Goal: Transaction & Acquisition: Subscribe to service/newsletter

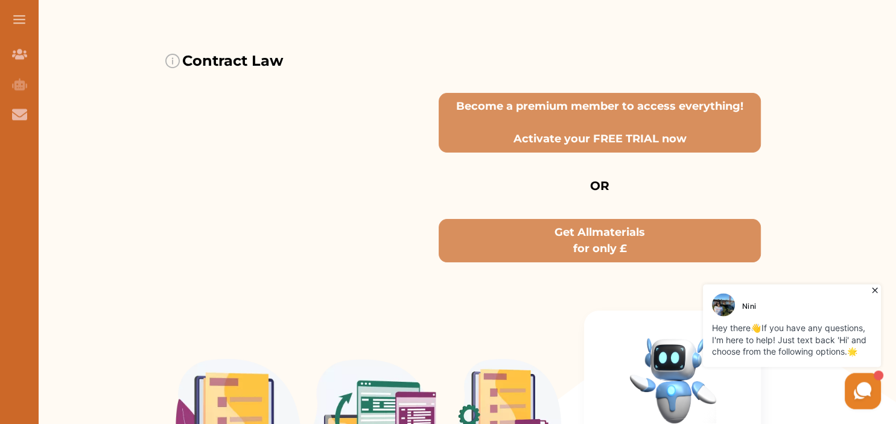
scroll to position [130, 0]
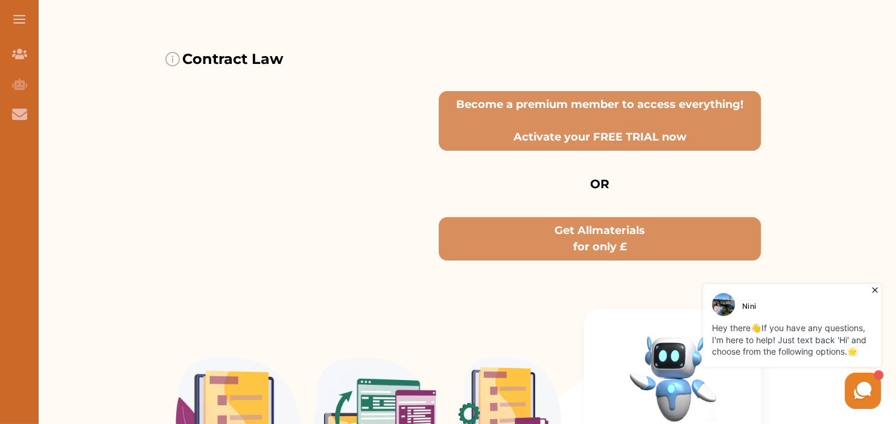
click at [874, 295] on icon at bounding box center [875, 290] width 12 height 12
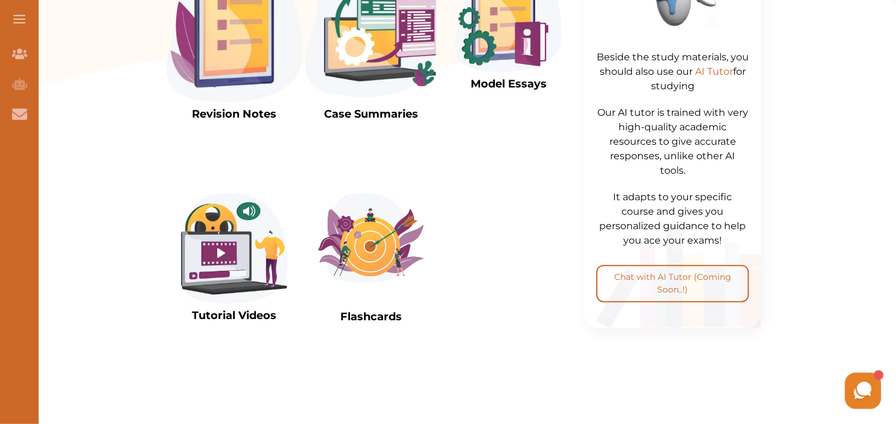
scroll to position [529, 0]
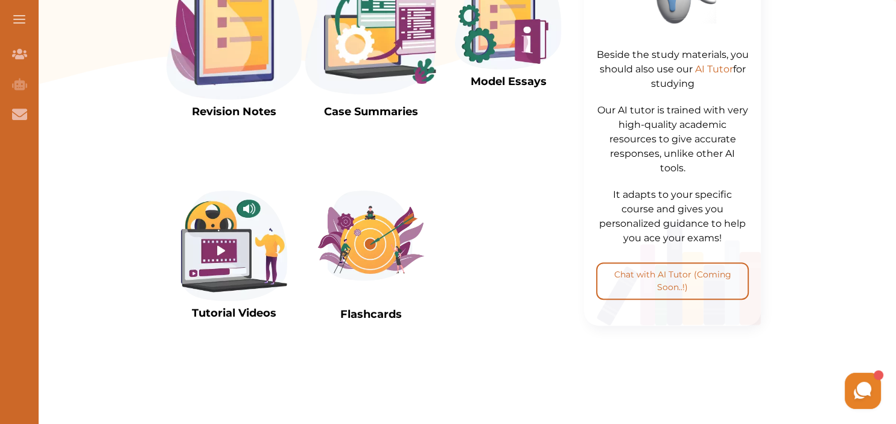
click at [377, 229] on img at bounding box center [371, 236] width 106 height 90
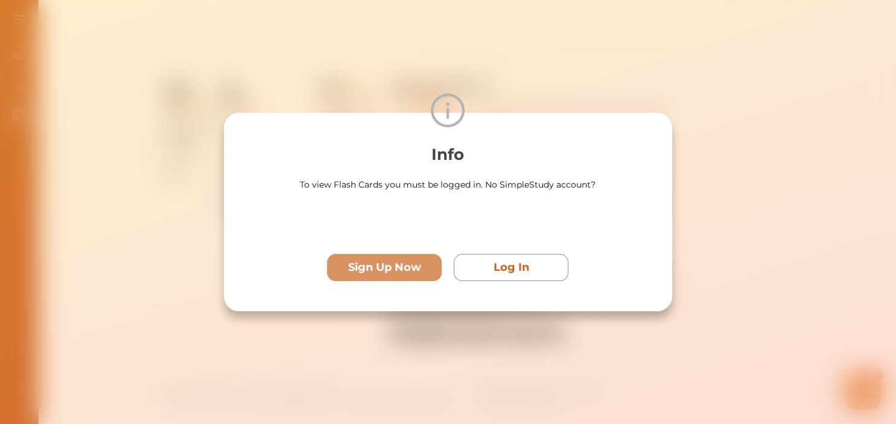
scroll to position [451, 0]
click at [394, 266] on p "Sign Up Now" at bounding box center [384, 267] width 73 height 16
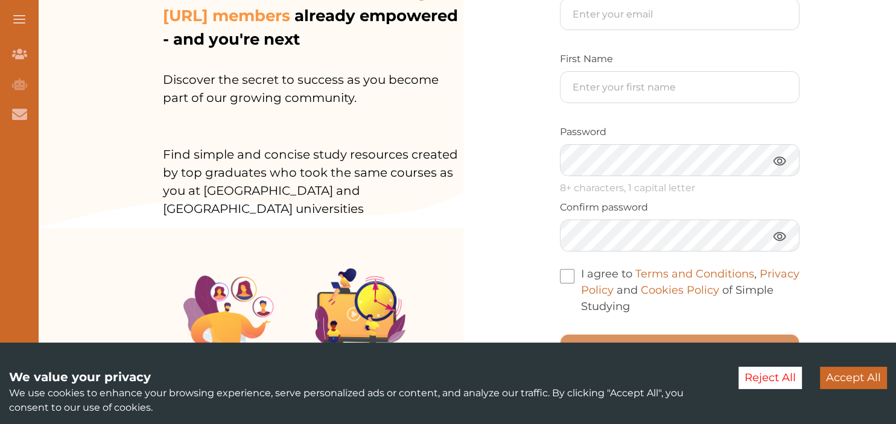
scroll to position [266, 0]
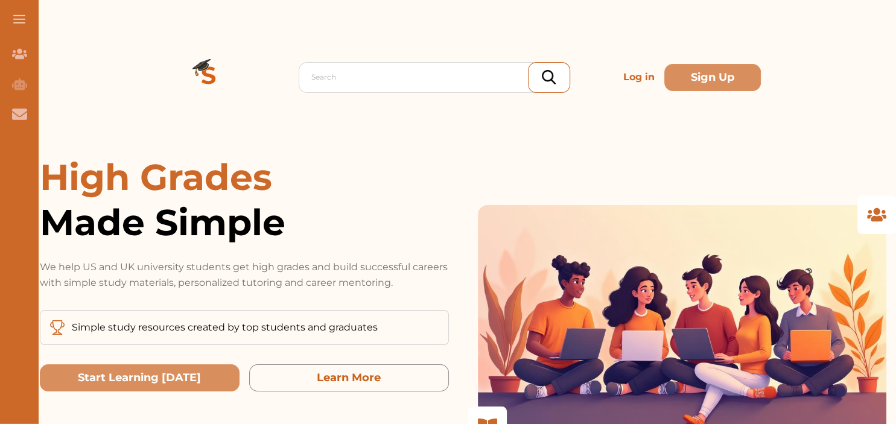
scroll to position [2254, 0]
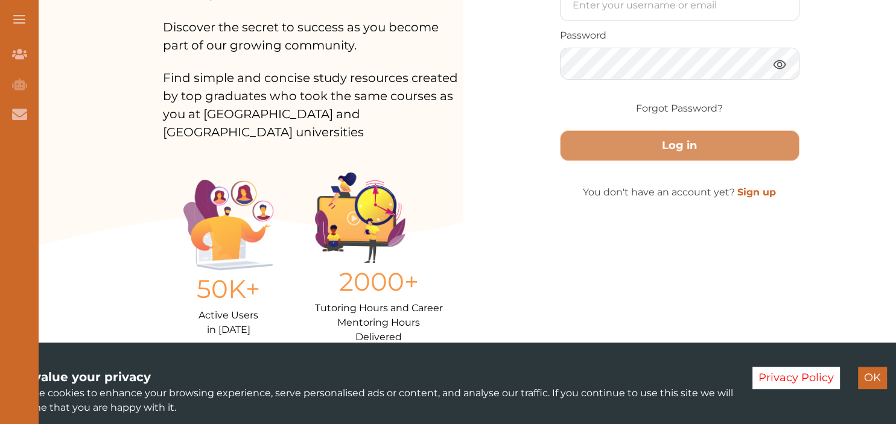
scroll to position [247, 0]
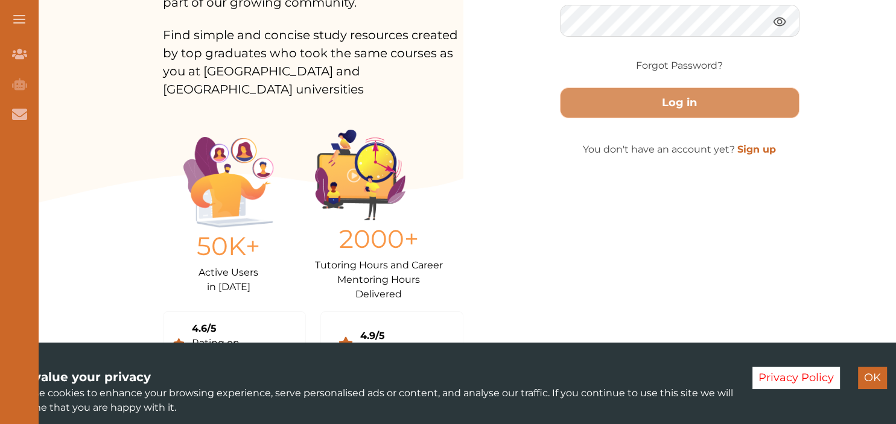
click at [865, 381] on button "OK" at bounding box center [872, 378] width 29 height 22
